Goal: Information Seeking & Learning: Find specific fact

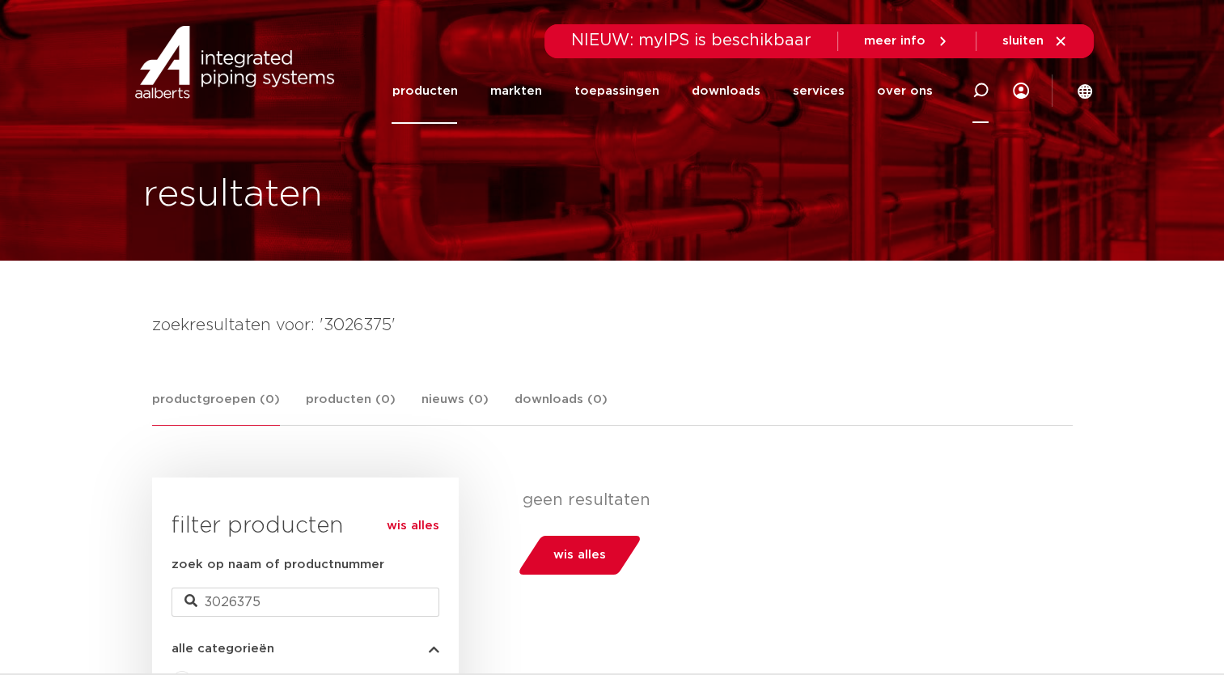
click at [981, 86] on icon at bounding box center [981, 91] width 16 height 16
paste input "VSH PROJECT BEL.TAPKR 1/2 M/KK"
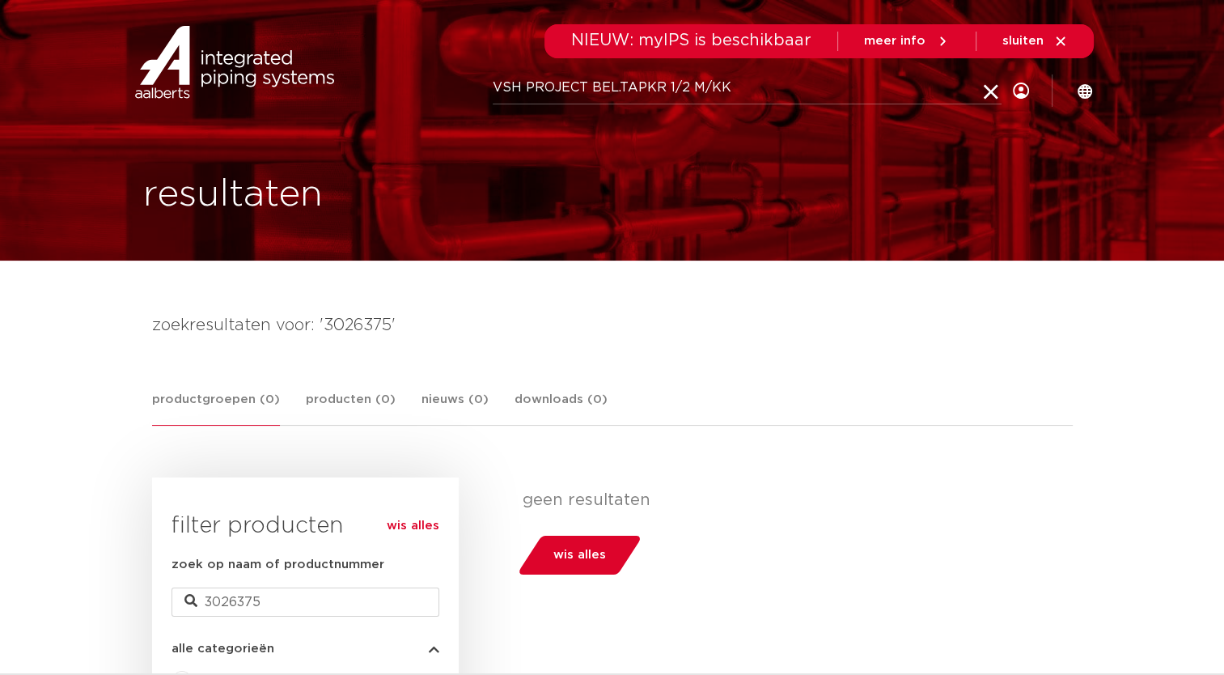
type input "VSH PROJECT BEL.TAPKR 1/2 M/KK"
click button "Zoeken" at bounding box center [0, 0] width 0 height 0
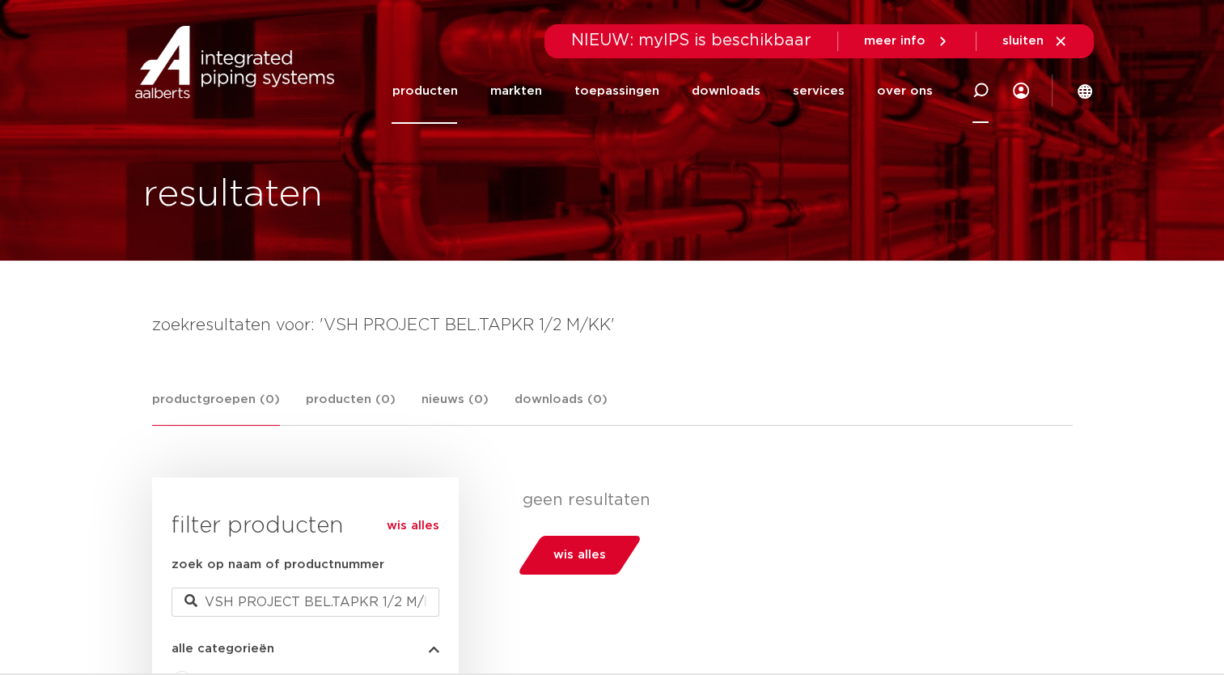
click at [986, 89] on icon at bounding box center [981, 91] width 16 height 16
type input "tapkraan"
click button "Zoeken" at bounding box center [0, 0] width 0 height 0
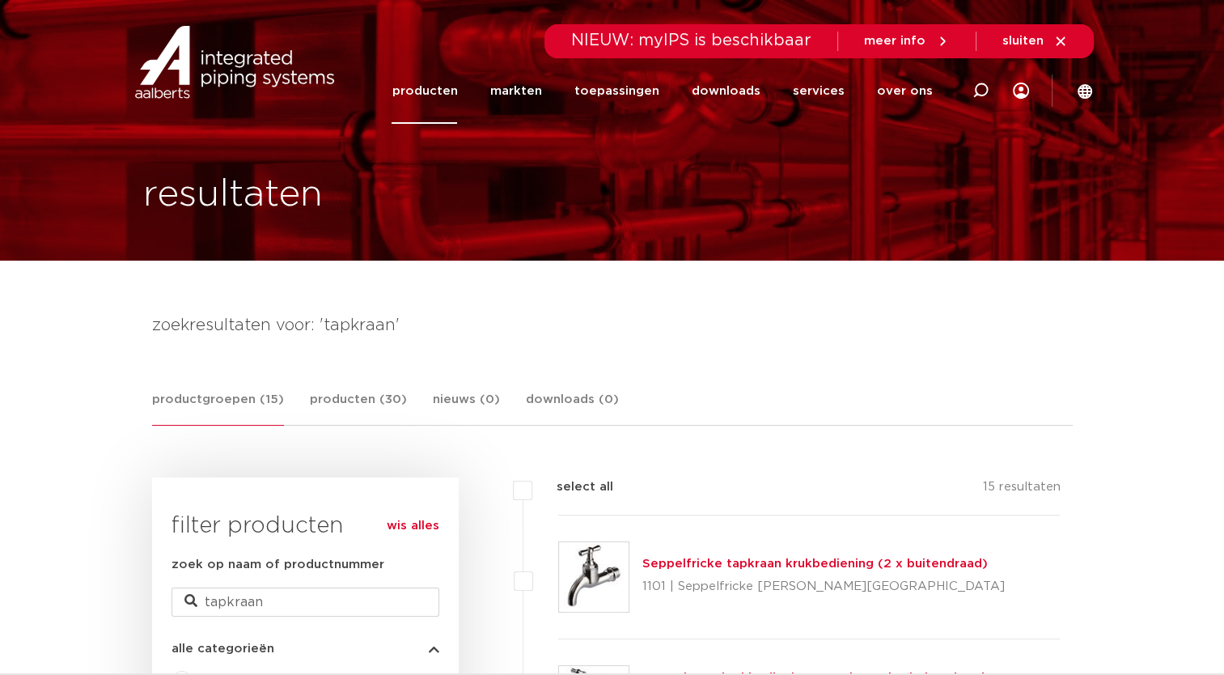
click at [220, 405] on link "productgroepen (15)" at bounding box center [218, 408] width 132 height 36
click at [236, 78] on img at bounding box center [234, 62] width 207 height 73
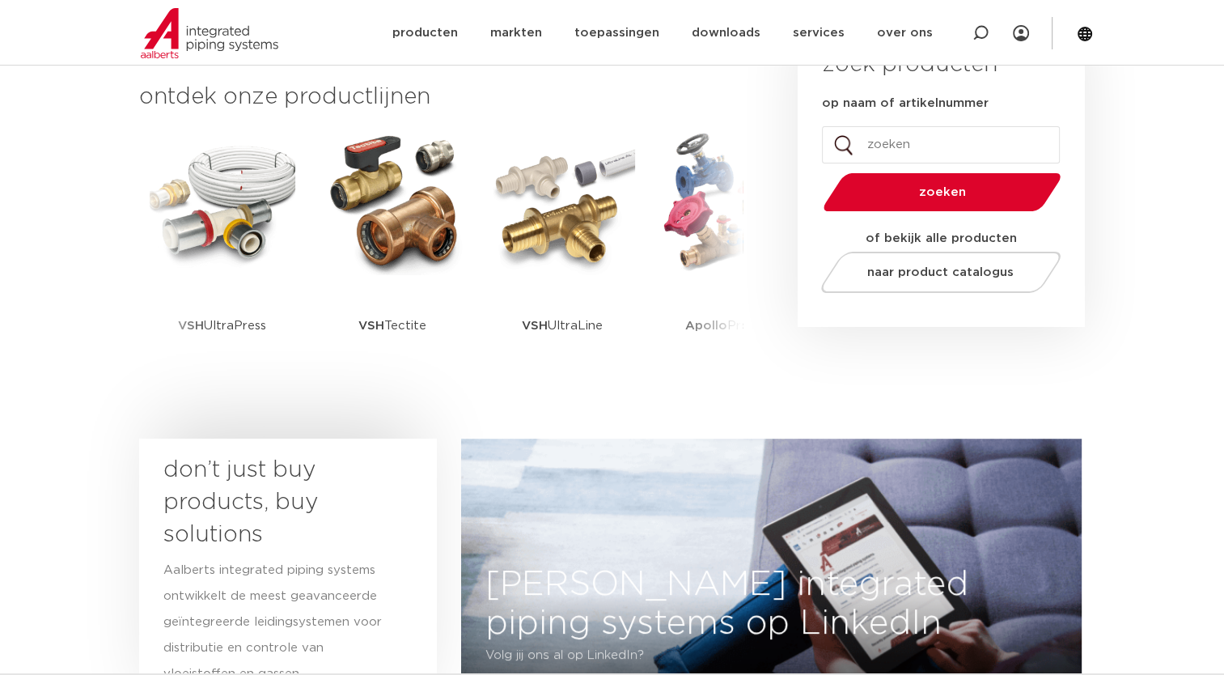
scroll to position [243, 0]
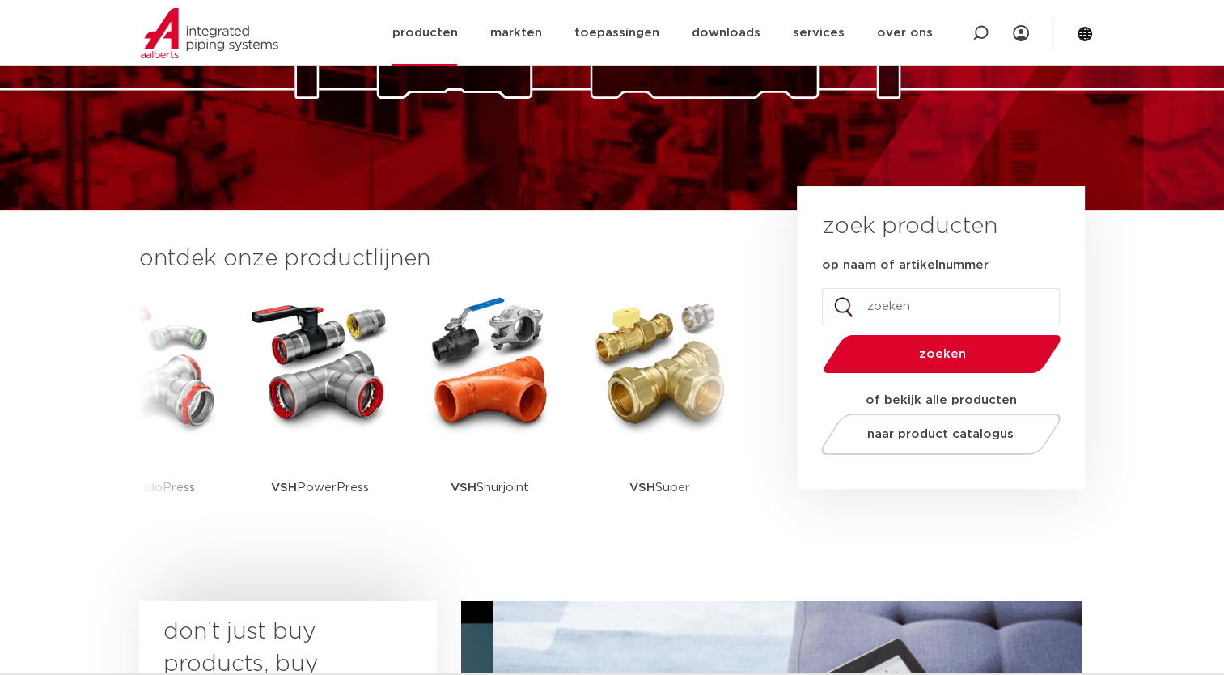
click at [438, 31] on link "producten" at bounding box center [425, 33] width 66 height 66
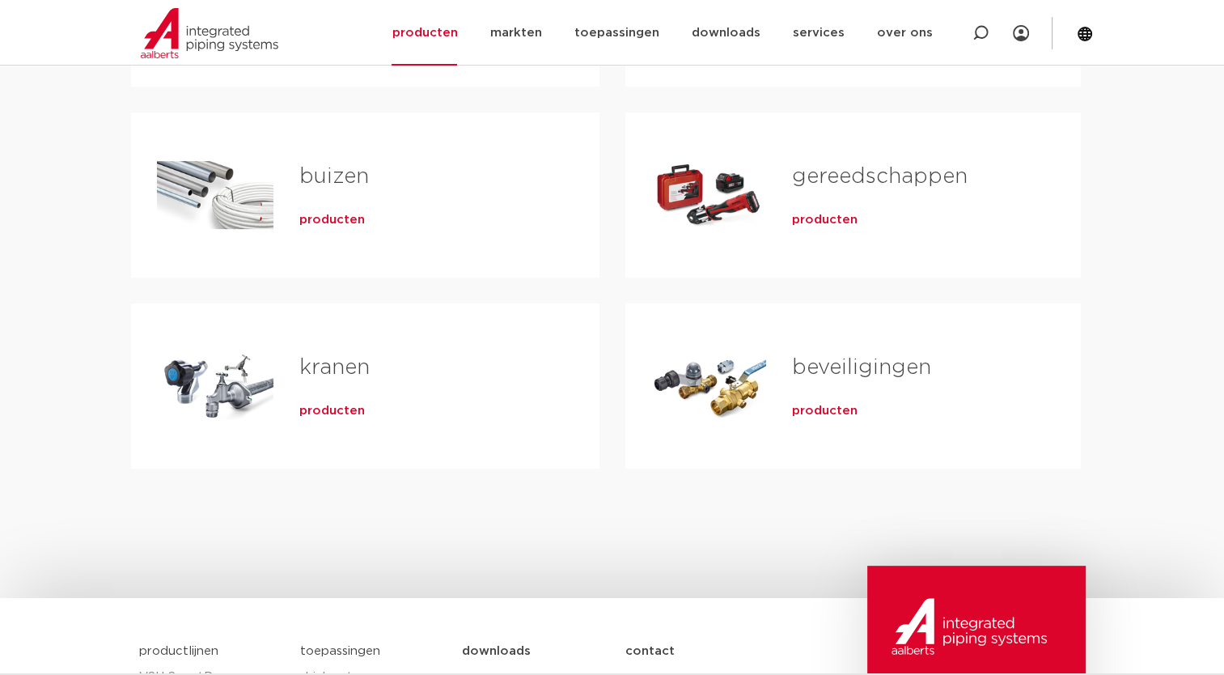
scroll to position [486, 0]
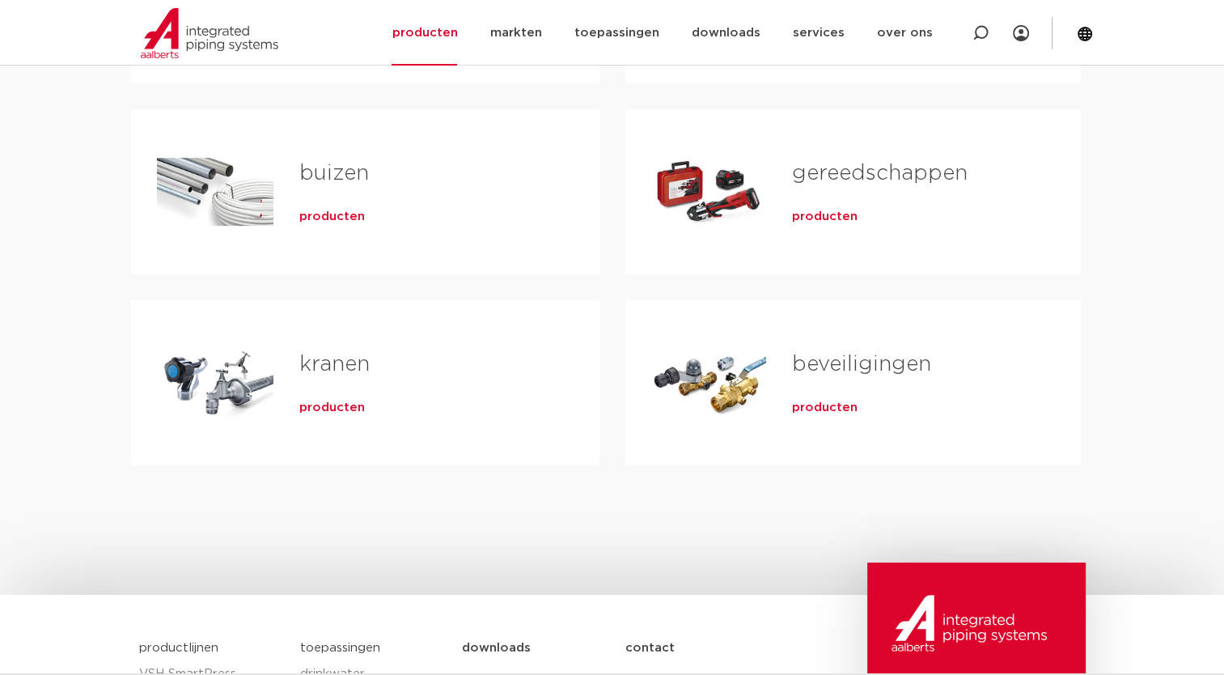
click at [321, 367] on link "kranen" at bounding box center [334, 364] width 70 height 21
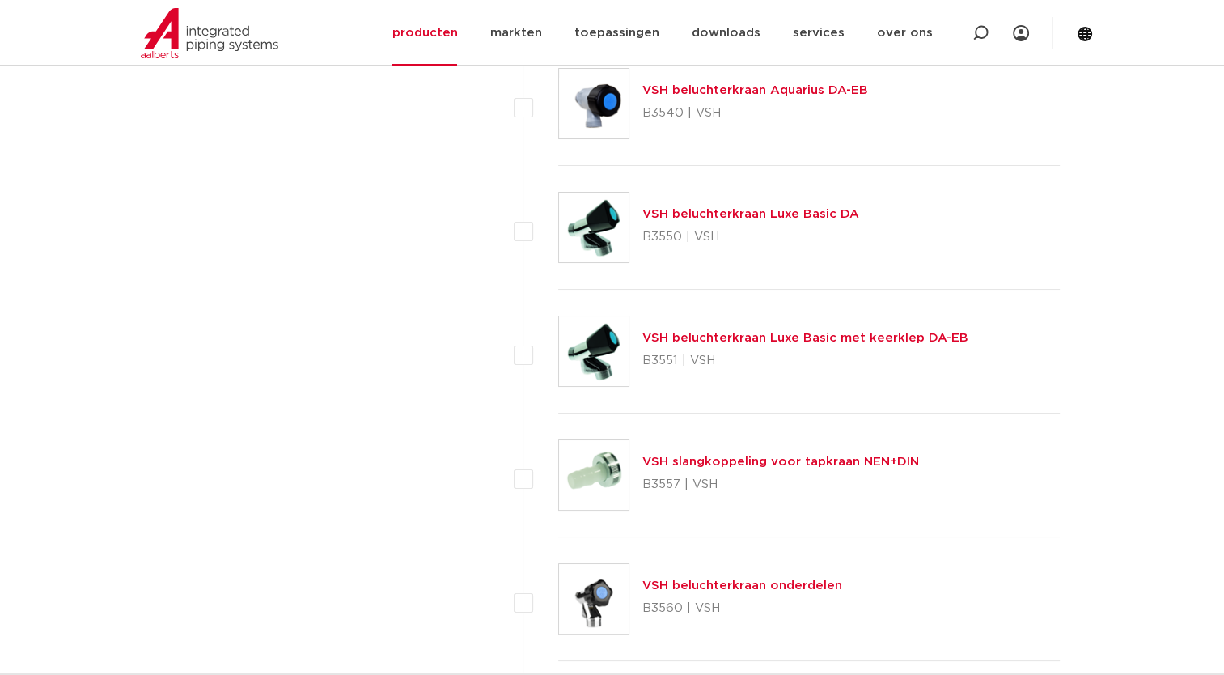
scroll to position [6150, 0]
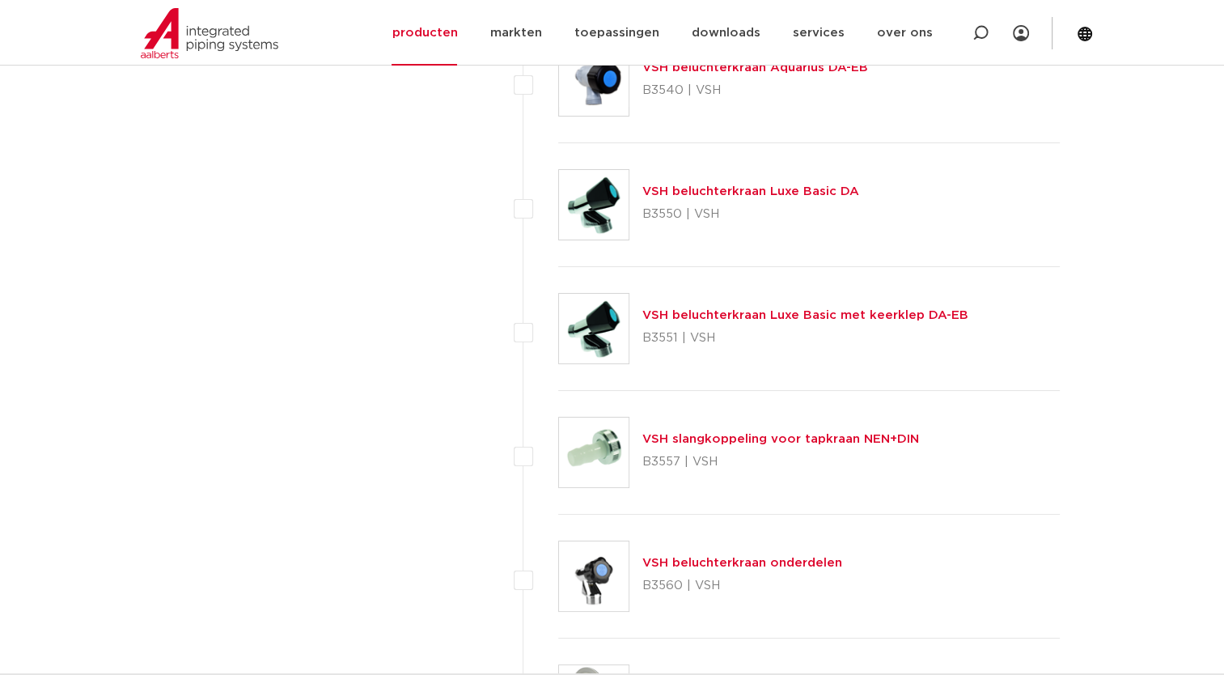
click at [706, 309] on link "VSH beluchterkraan Luxe Basic met keerklep DA-EB" at bounding box center [806, 315] width 326 height 12
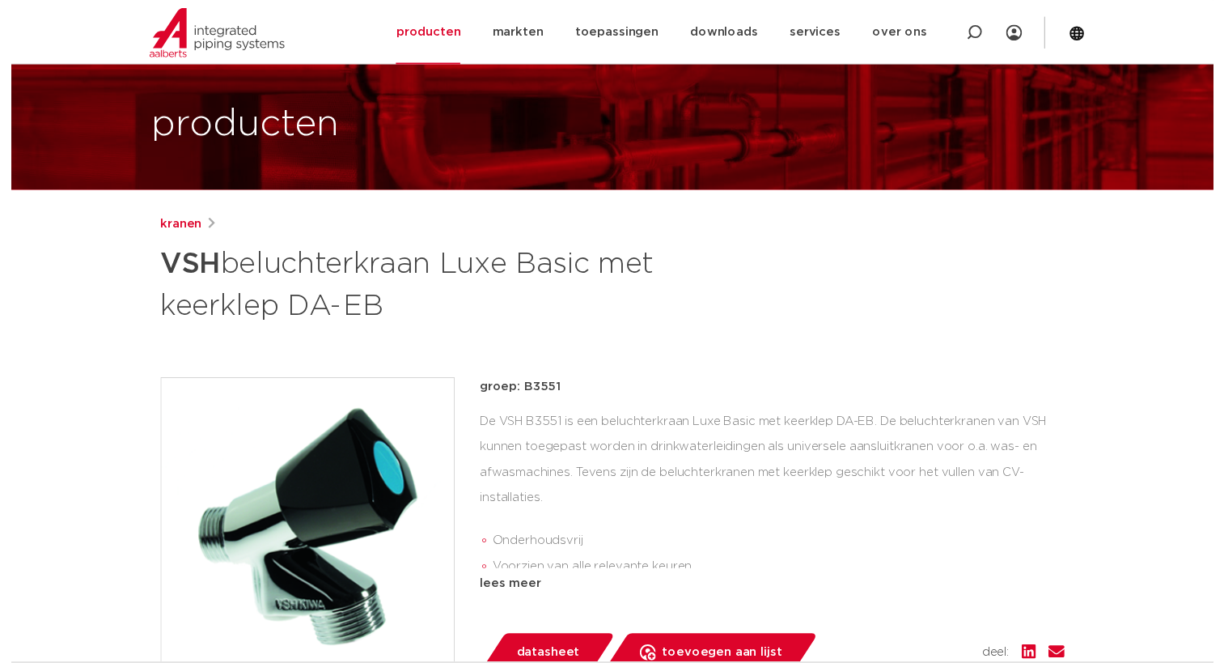
scroll to position [405, 0]
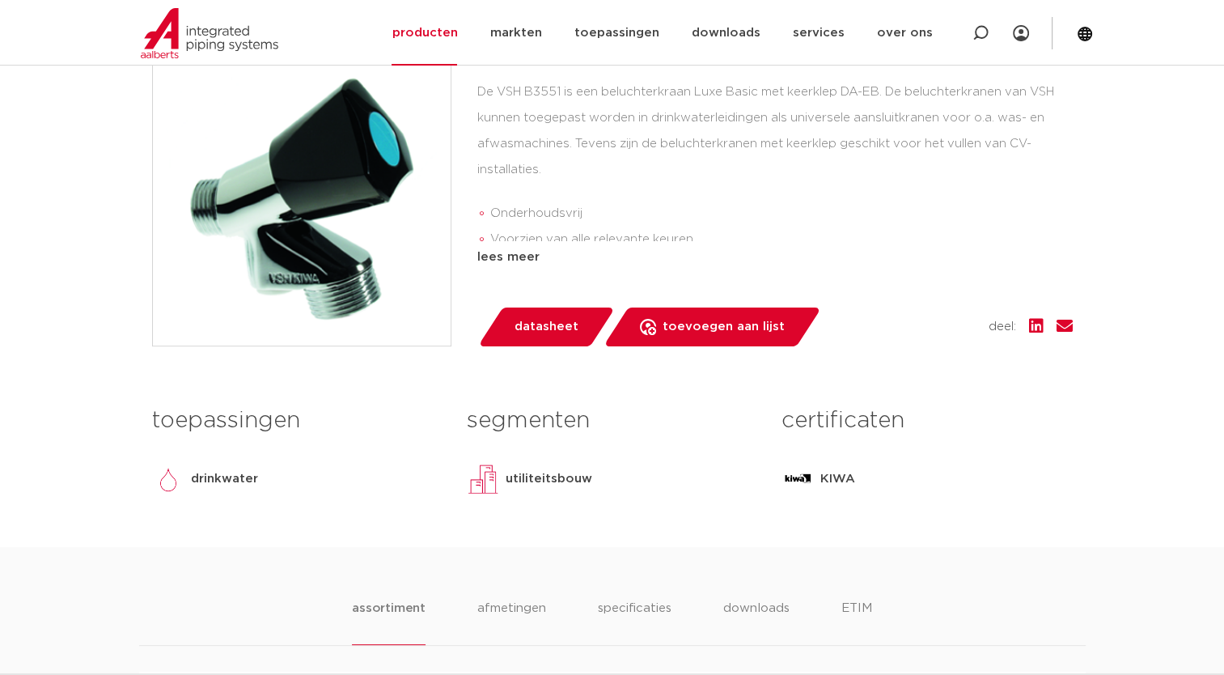
click at [532, 324] on span "datasheet" at bounding box center [547, 327] width 64 height 26
